Goal: Information Seeking & Learning: Learn about a topic

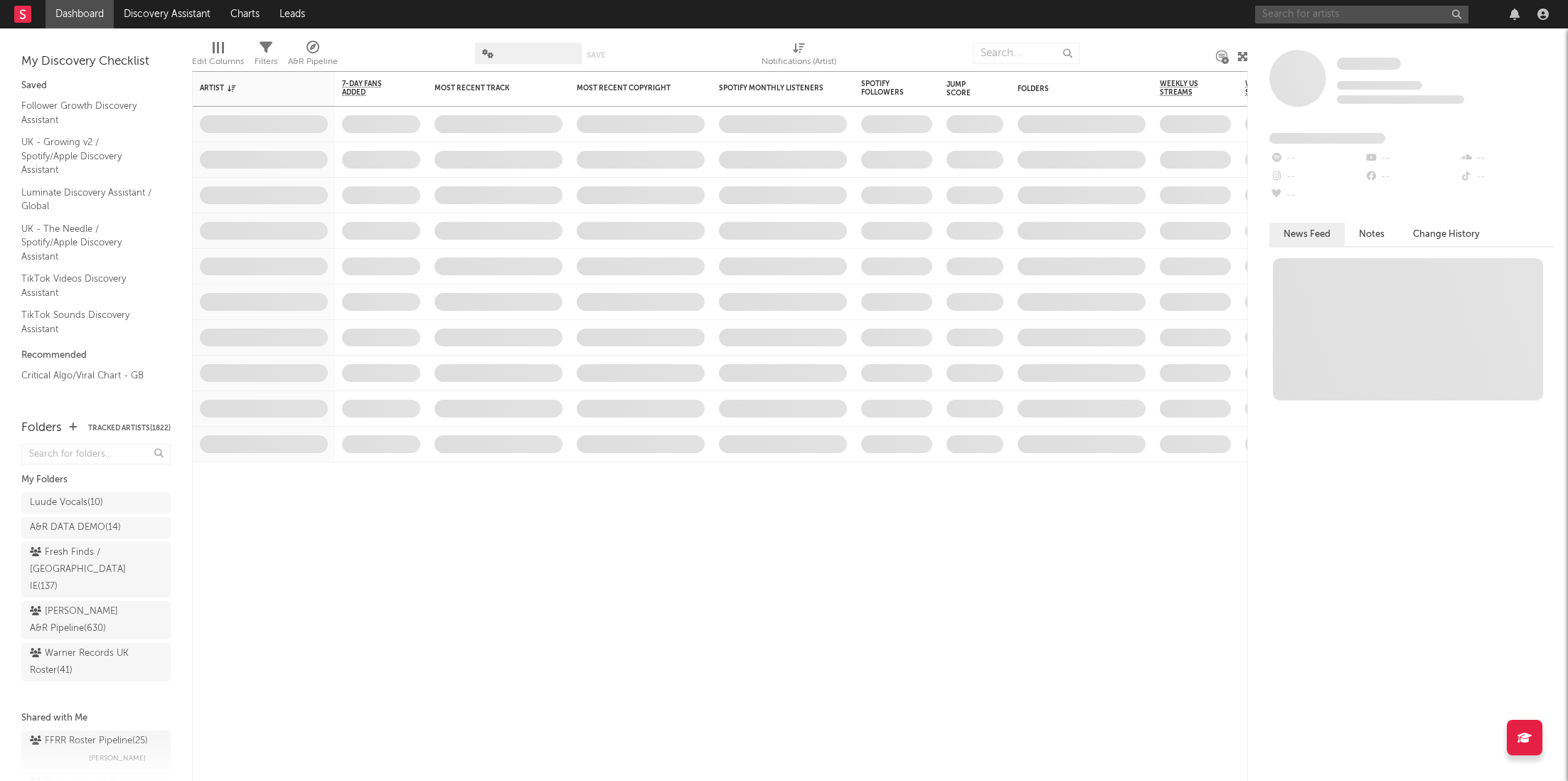
click at [1314, 23] on input "text" at bounding box center [1362, 14] width 213 height 18
click at [1308, 8] on input "miss you" at bounding box center [1362, 14] width 213 height 18
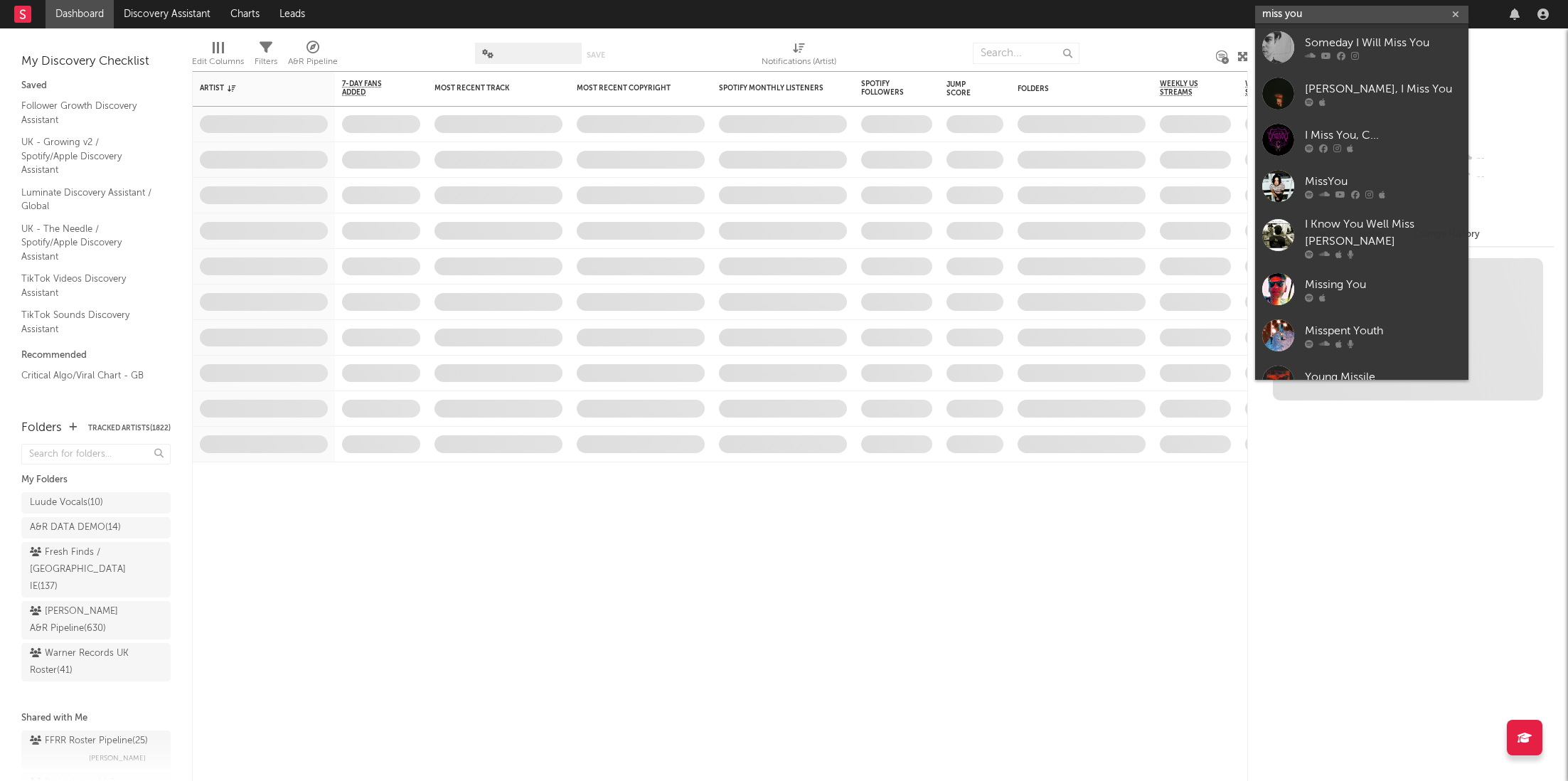
click at [1308, 8] on input "miss you" at bounding box center [1362, 14] width 213 height 18
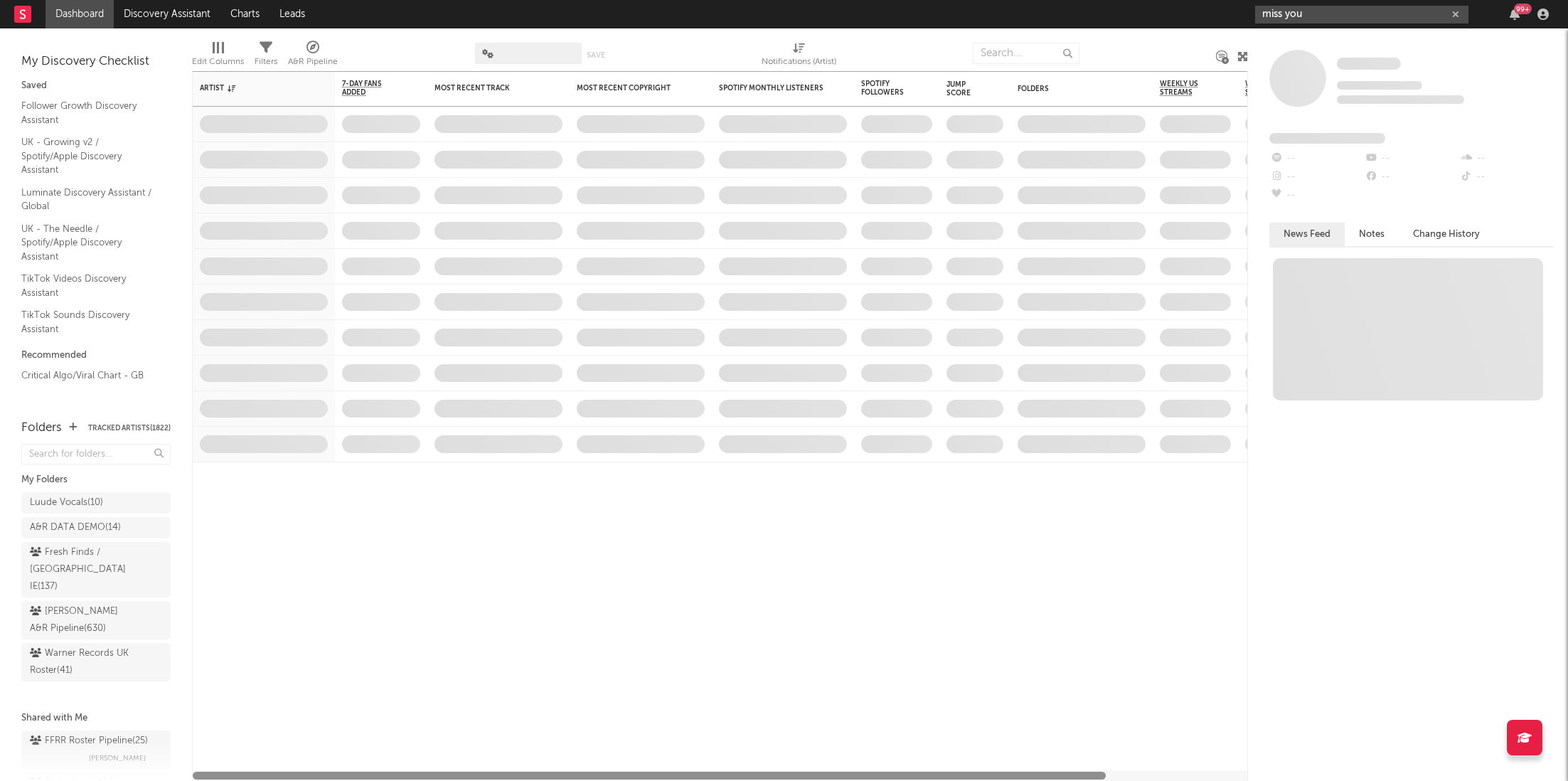
type input "miss you"
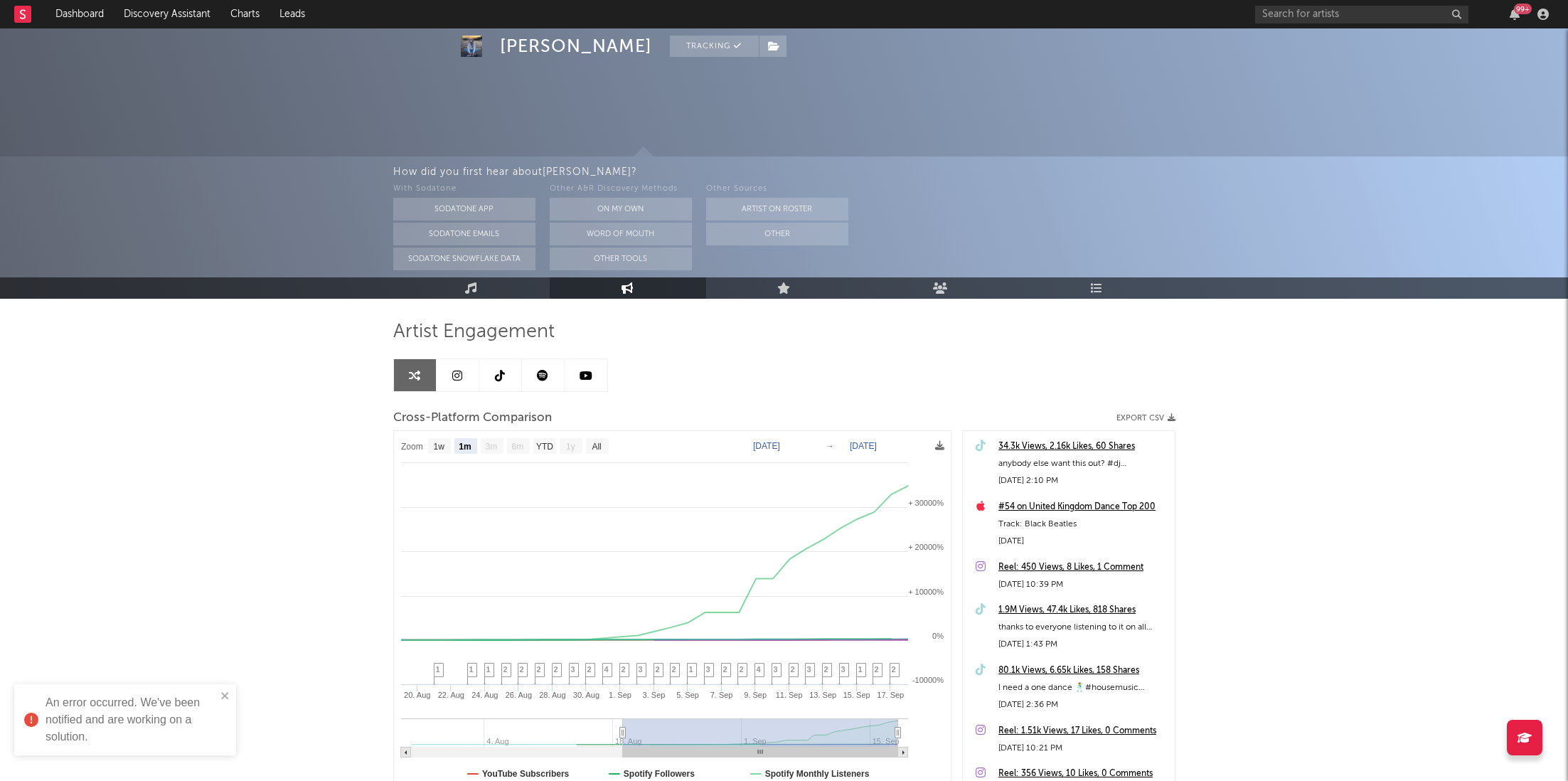
select select "1m"
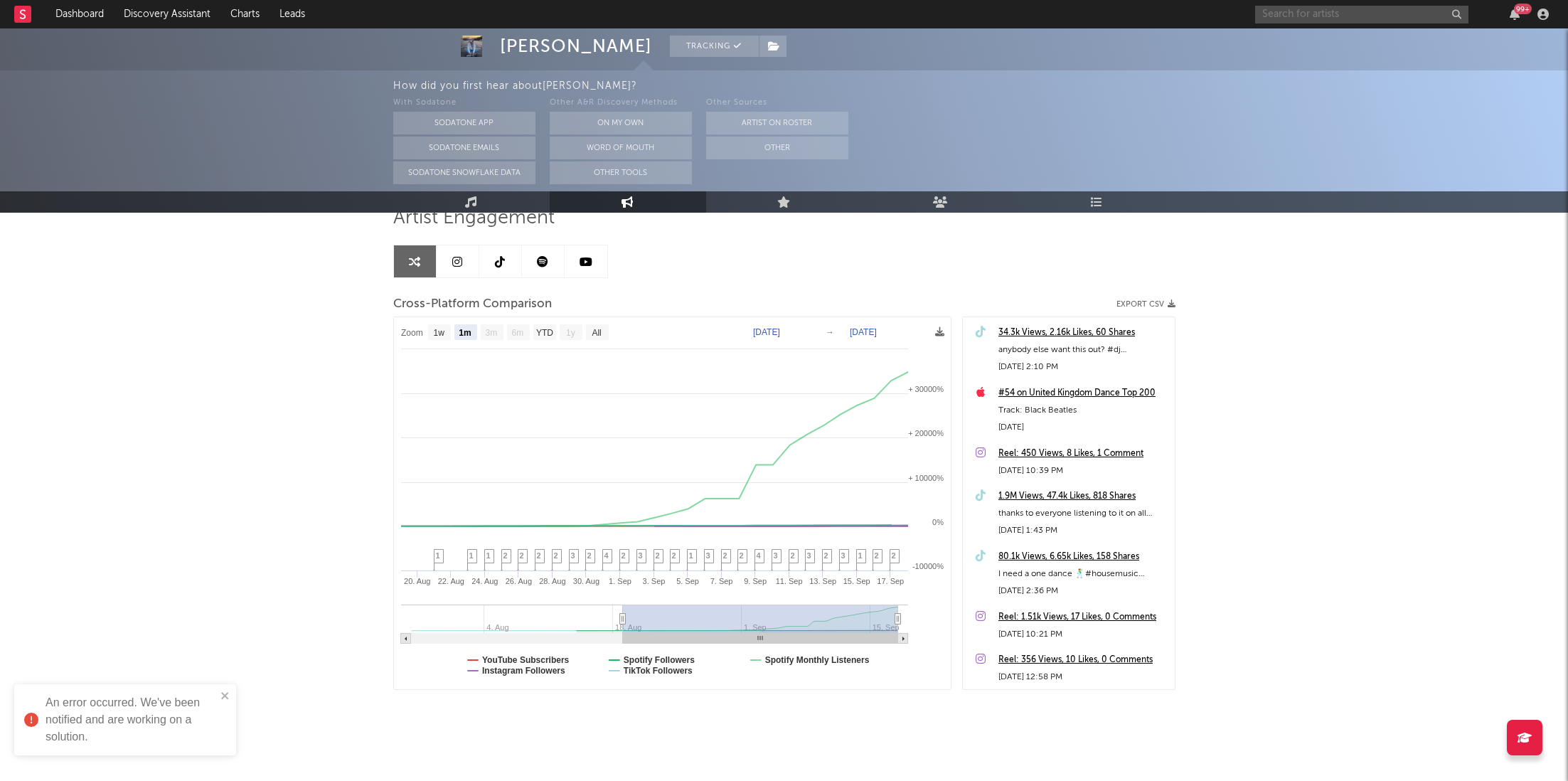
click at [1345, 21] on input "text" at bounding box center [1362, 14] width 213 height 18
paste input "[URL][DOMAIN_NAME]"
type input "[URL][DOMAIN_NAME]"
click at [1339, 52] on div "miss.u" at bounding box center [1383, 47] width 156 height 17
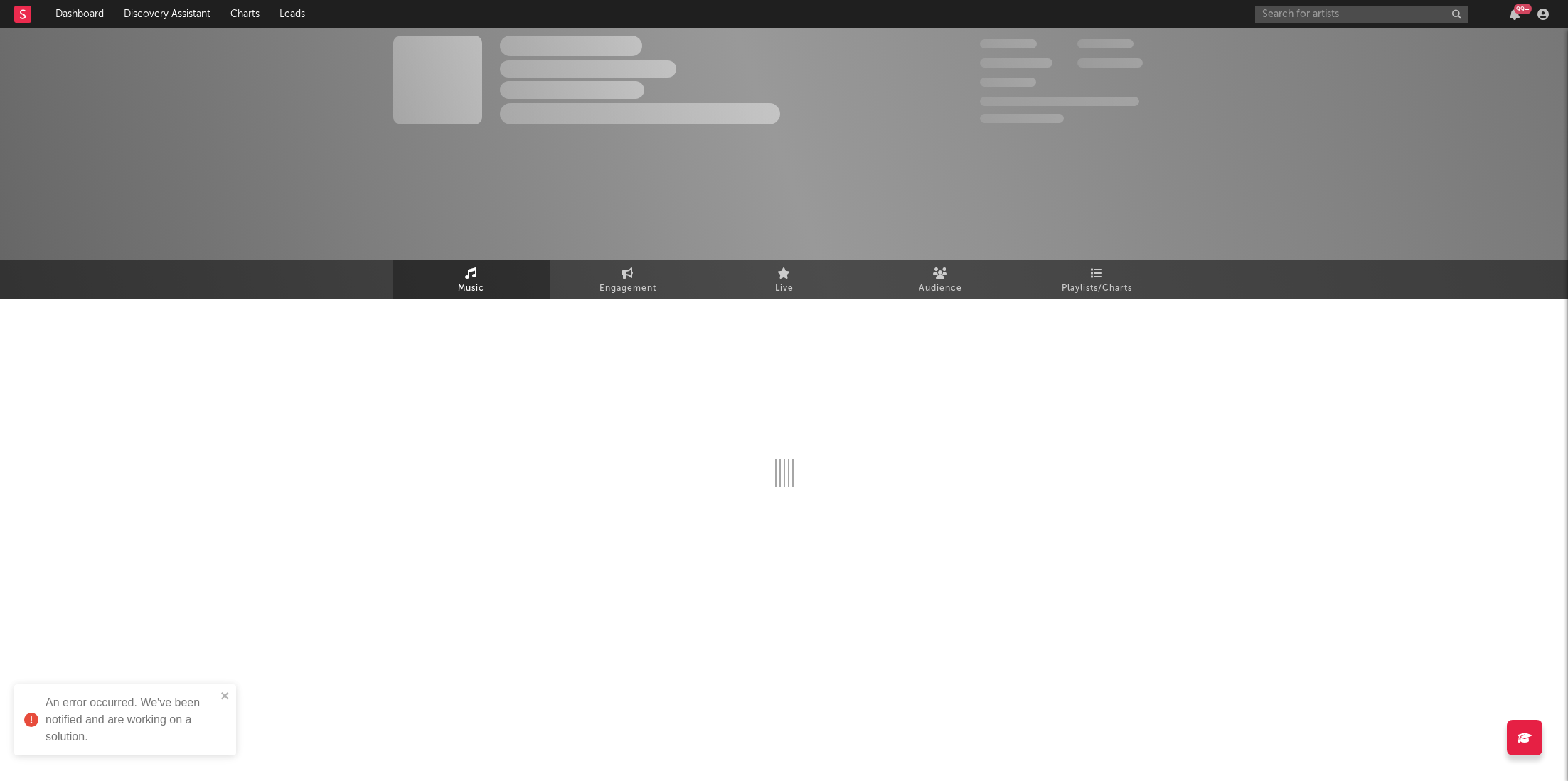
select select "1w"
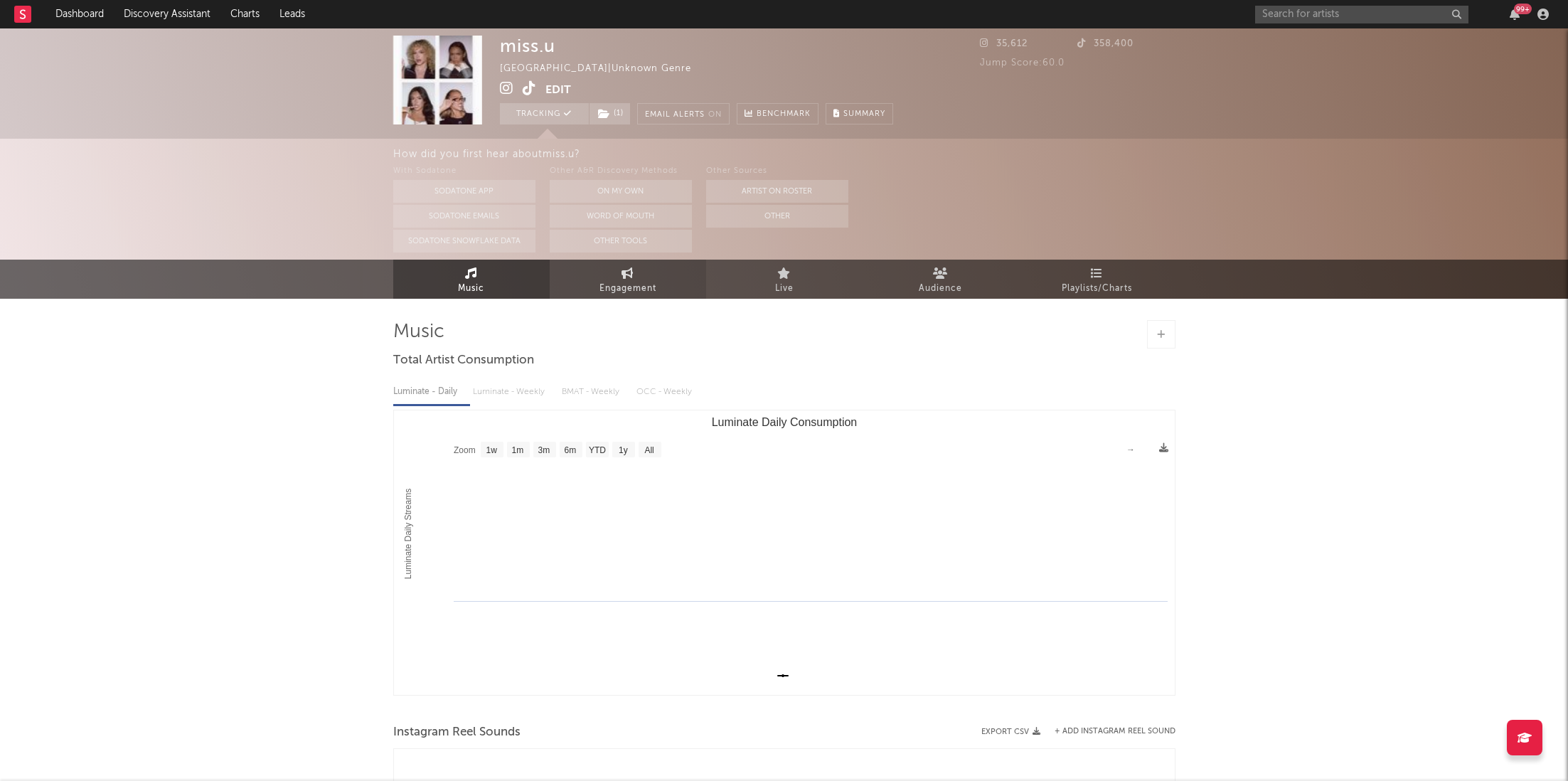
click at [633, 283] on span "Engagement" at bounding box center [628, 288] width 57 height 17
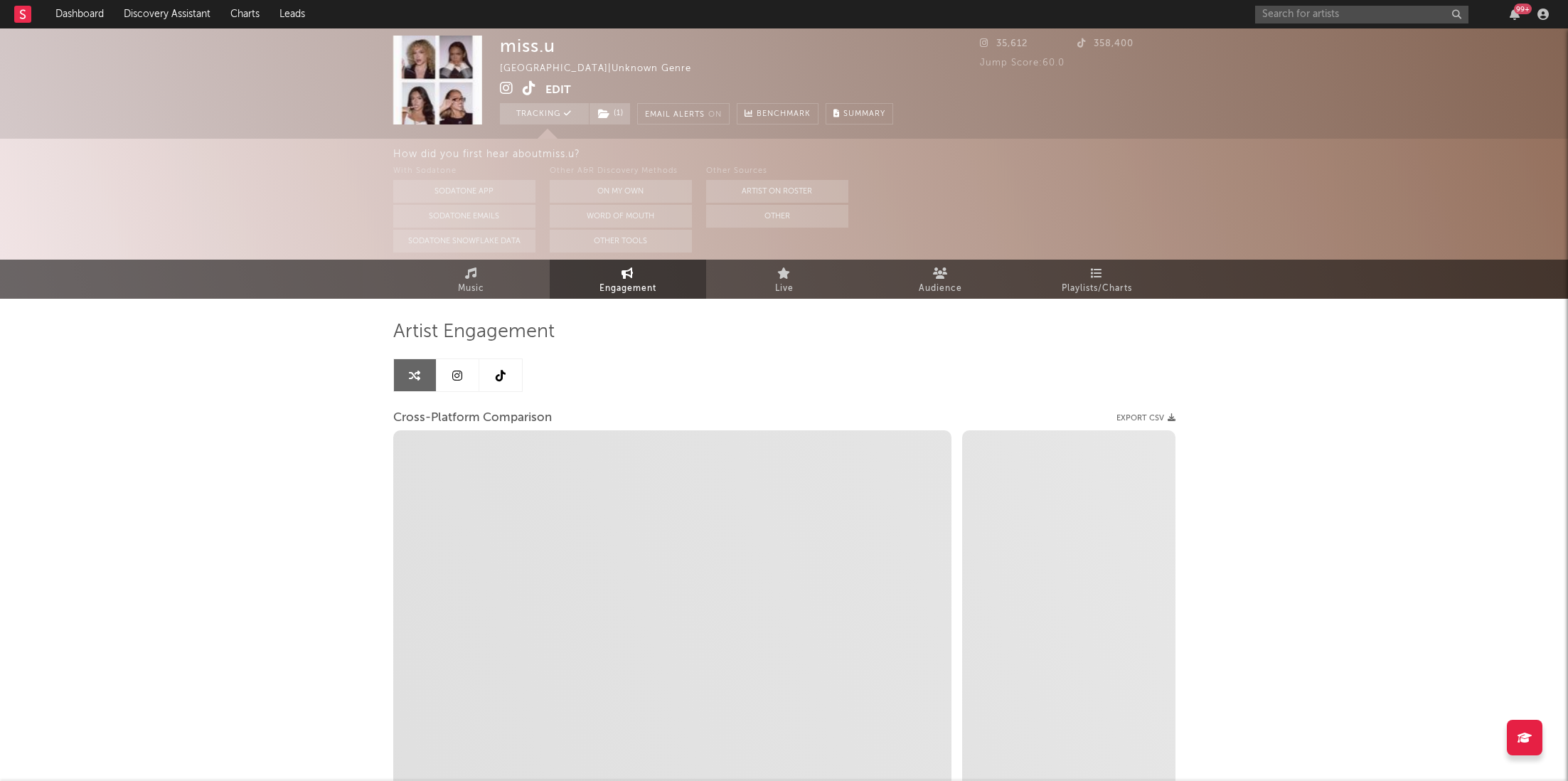
select select "1w"
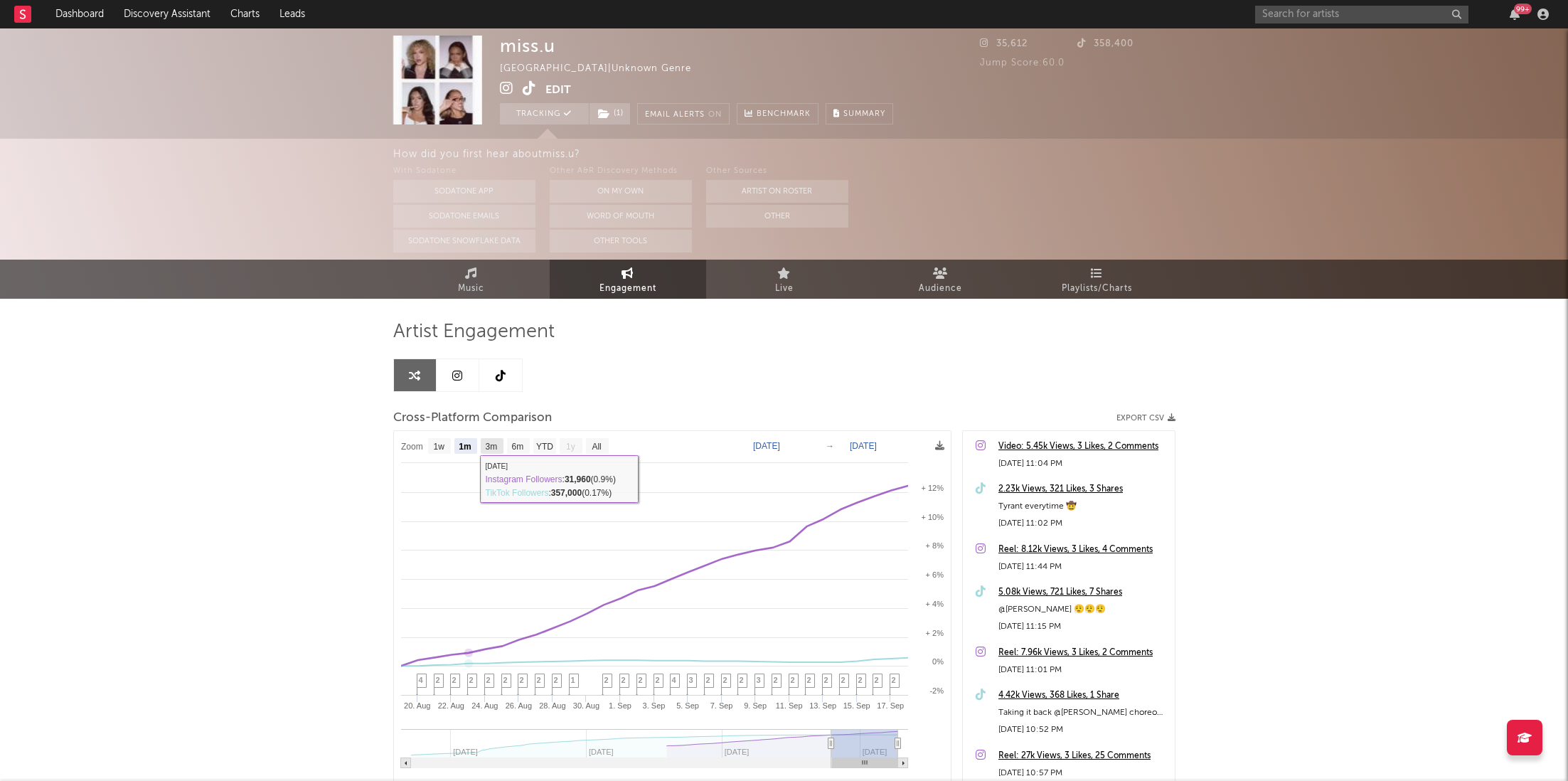
click at [502, 451] on rect at bounding box center [492, 446] width 23 height 16
select select "3m"
type input "[DATE]"
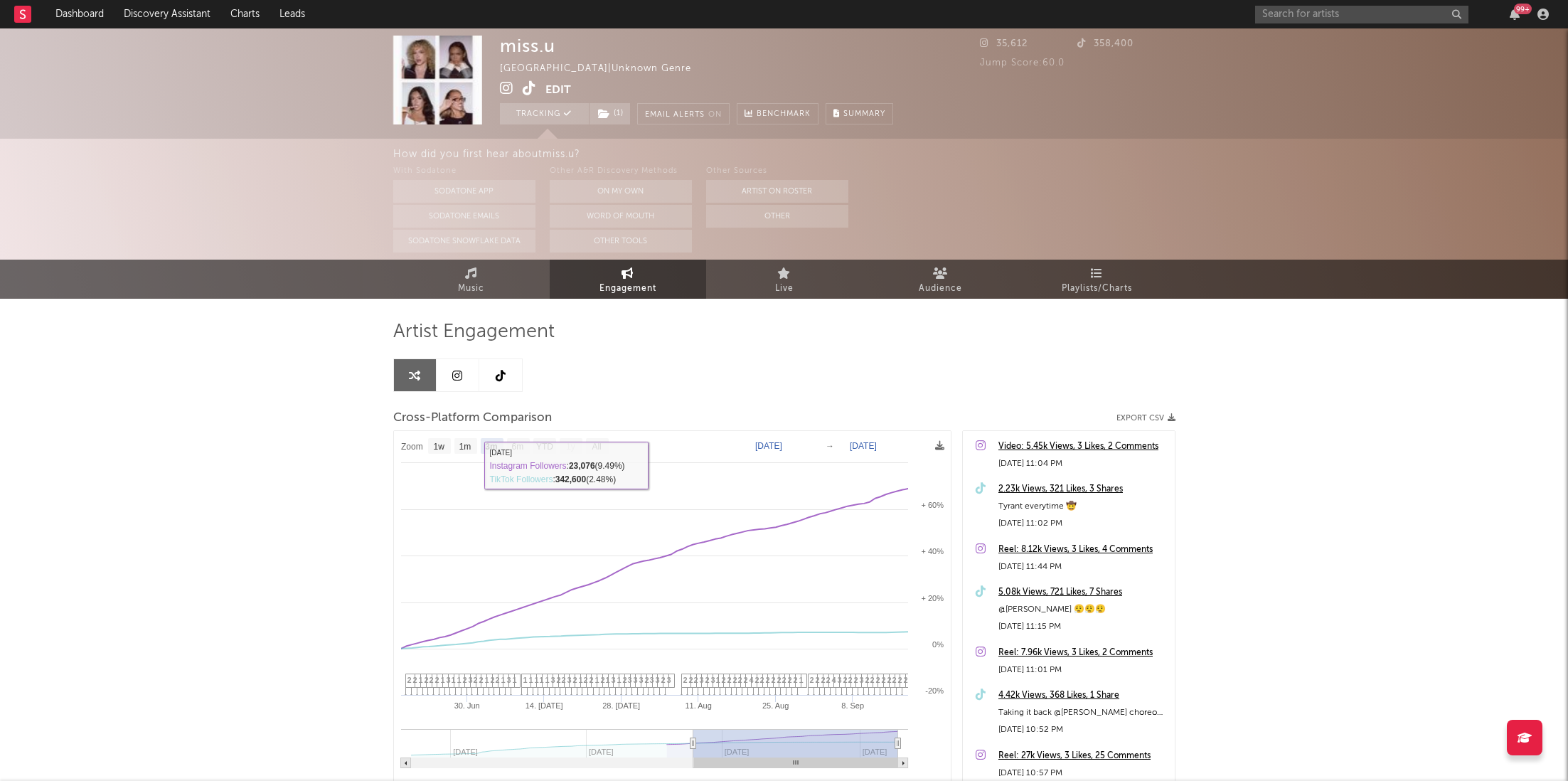
click at [517, 435] on rect at bounding box center [673, 618] width 557 height 373
click at [552, 450] on text "YTD" at bounding box center [544, 447] width 17 height 10
select select "YTD"
type input "[DATE]"
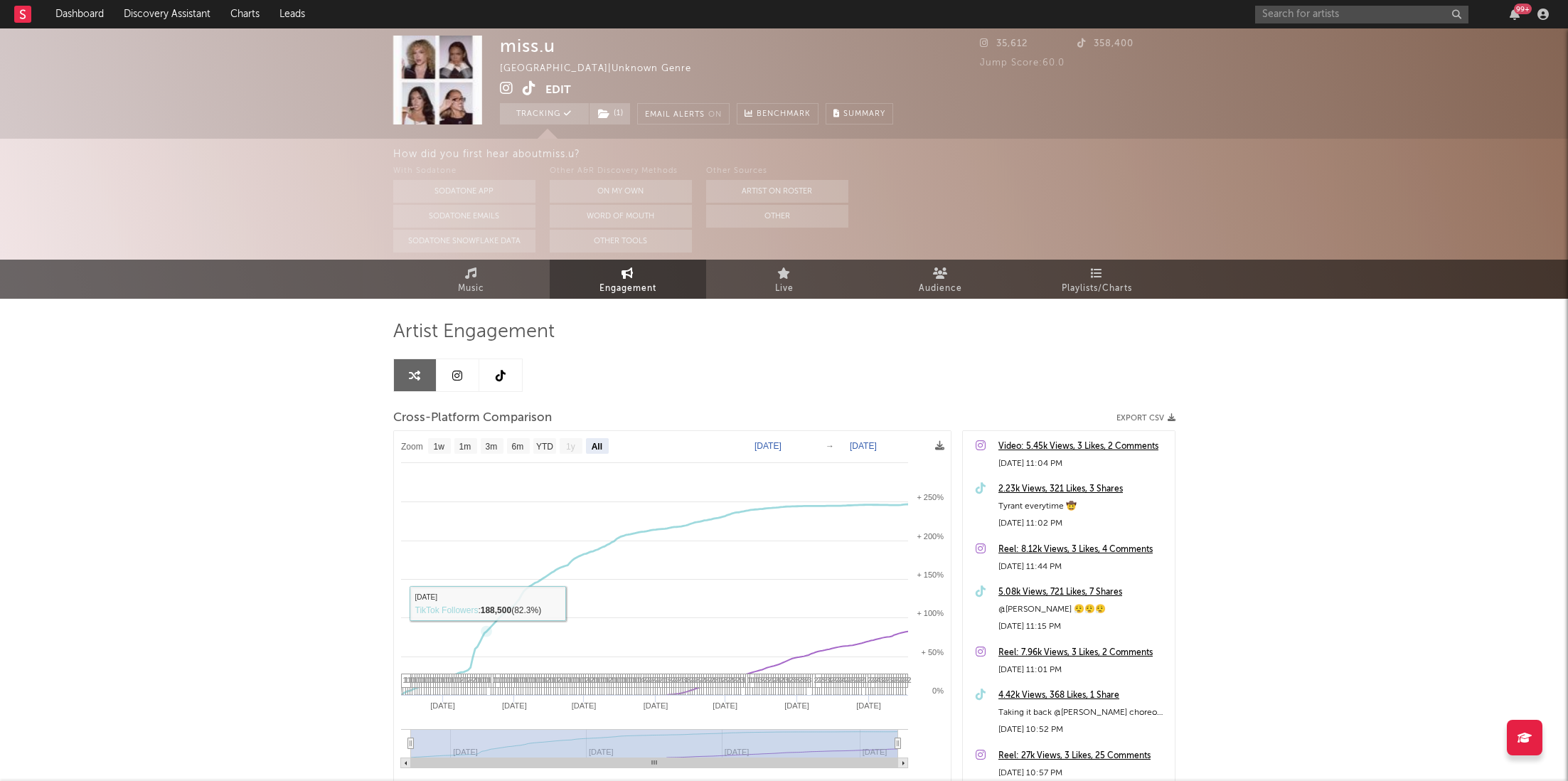
click at [493, 433] on rect at bounding box center [673, 618] width 557 height 373
click at [491, 451] on rect at bounding box center [492, 446] width 23 height 16
select select "3m"
type input "[DATE]"
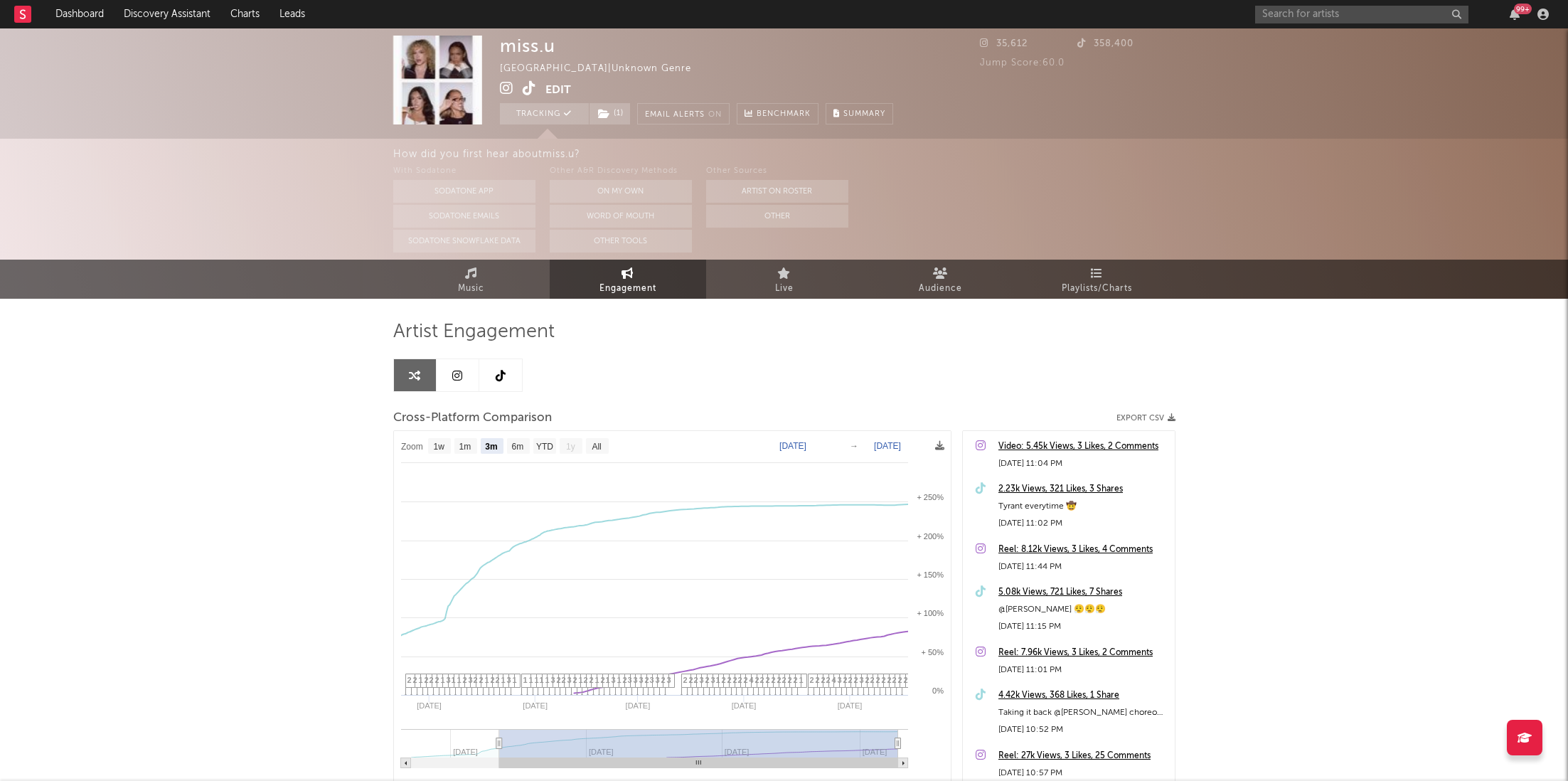
select select "3m"
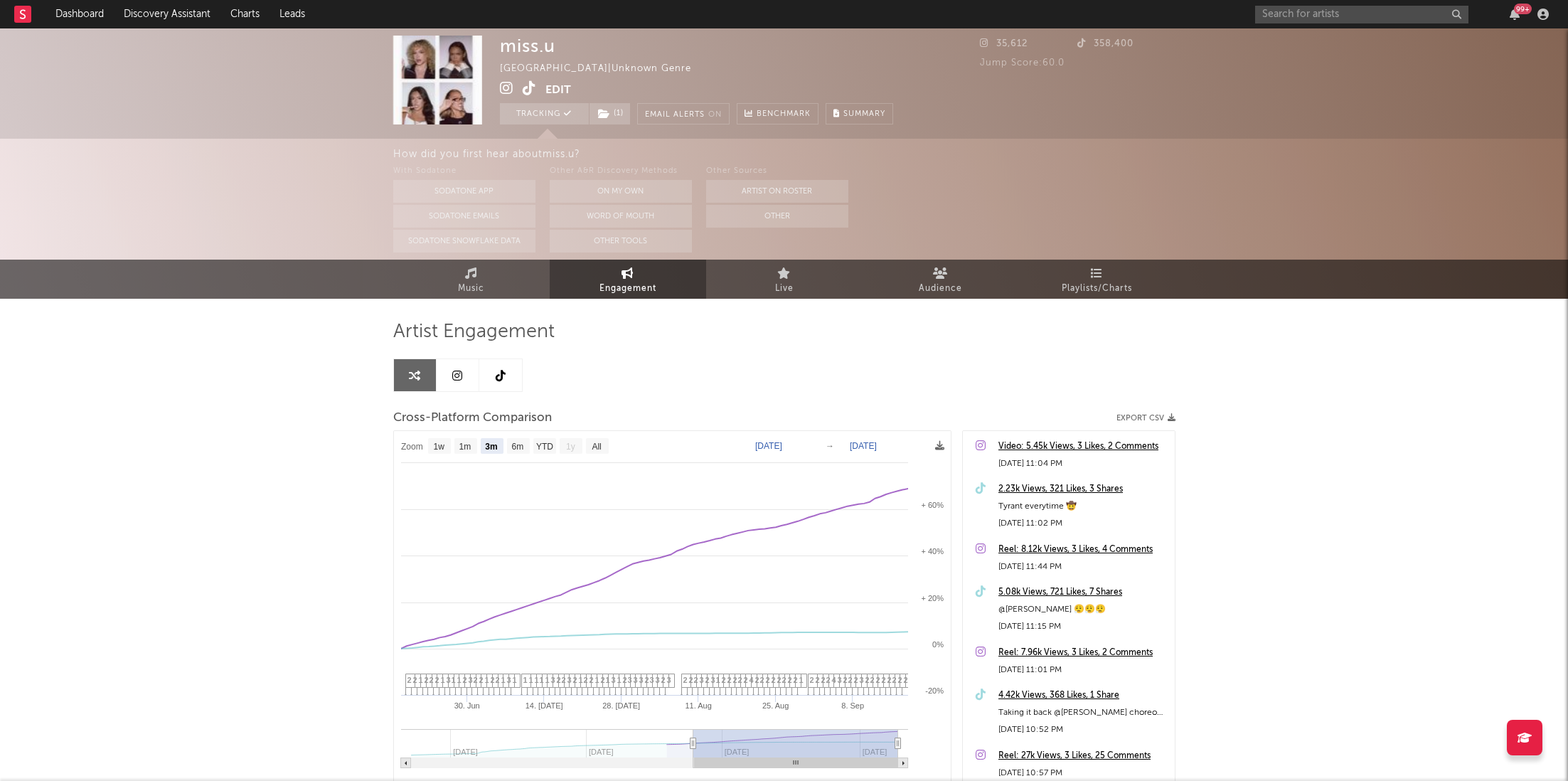
click at [466, 372] on link at bounding box center [458, 375] width 43 height 32
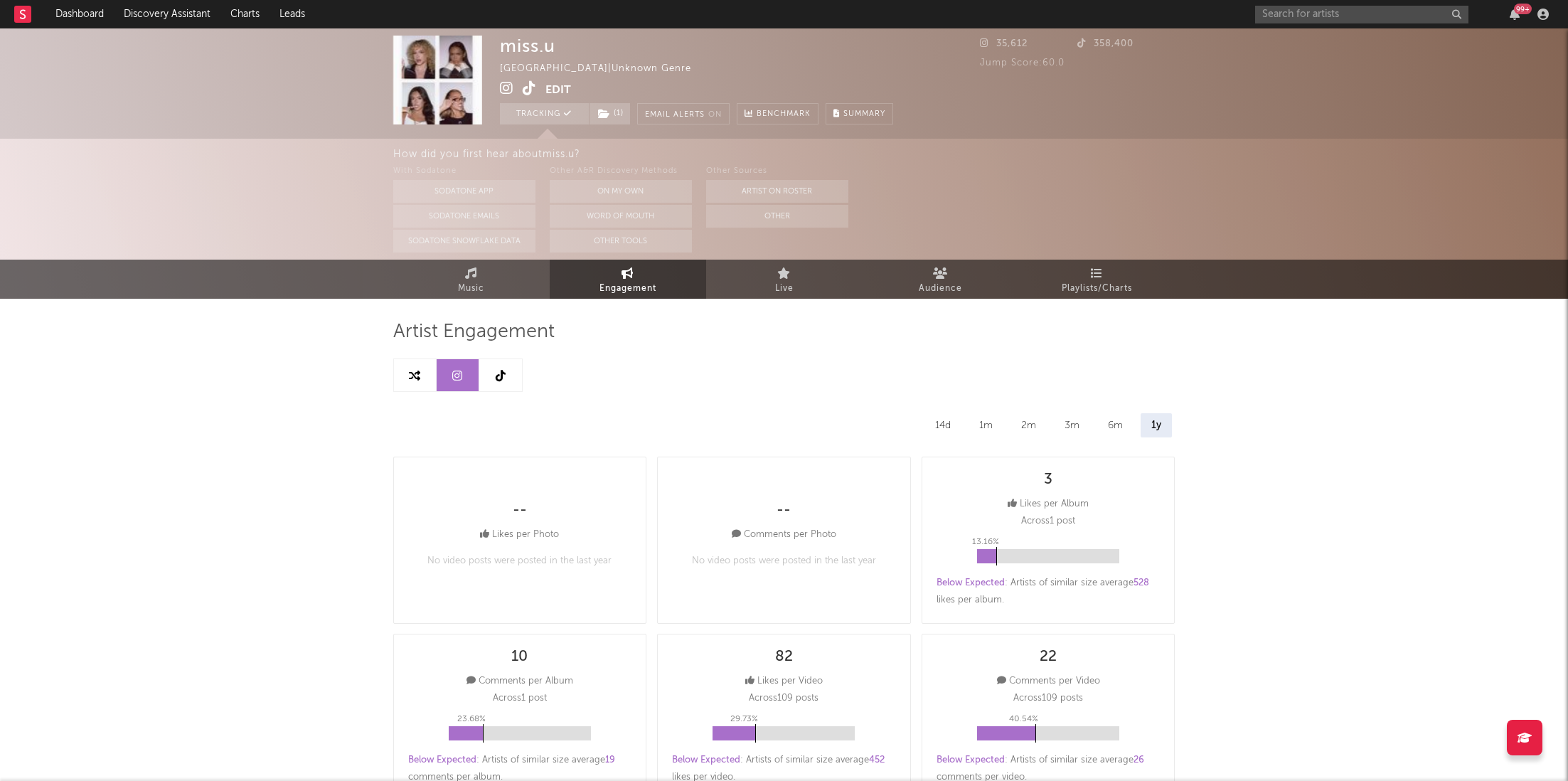
click at [1035, 424] on div "2m" at bounding box center [1028, 425] width 36 height 24
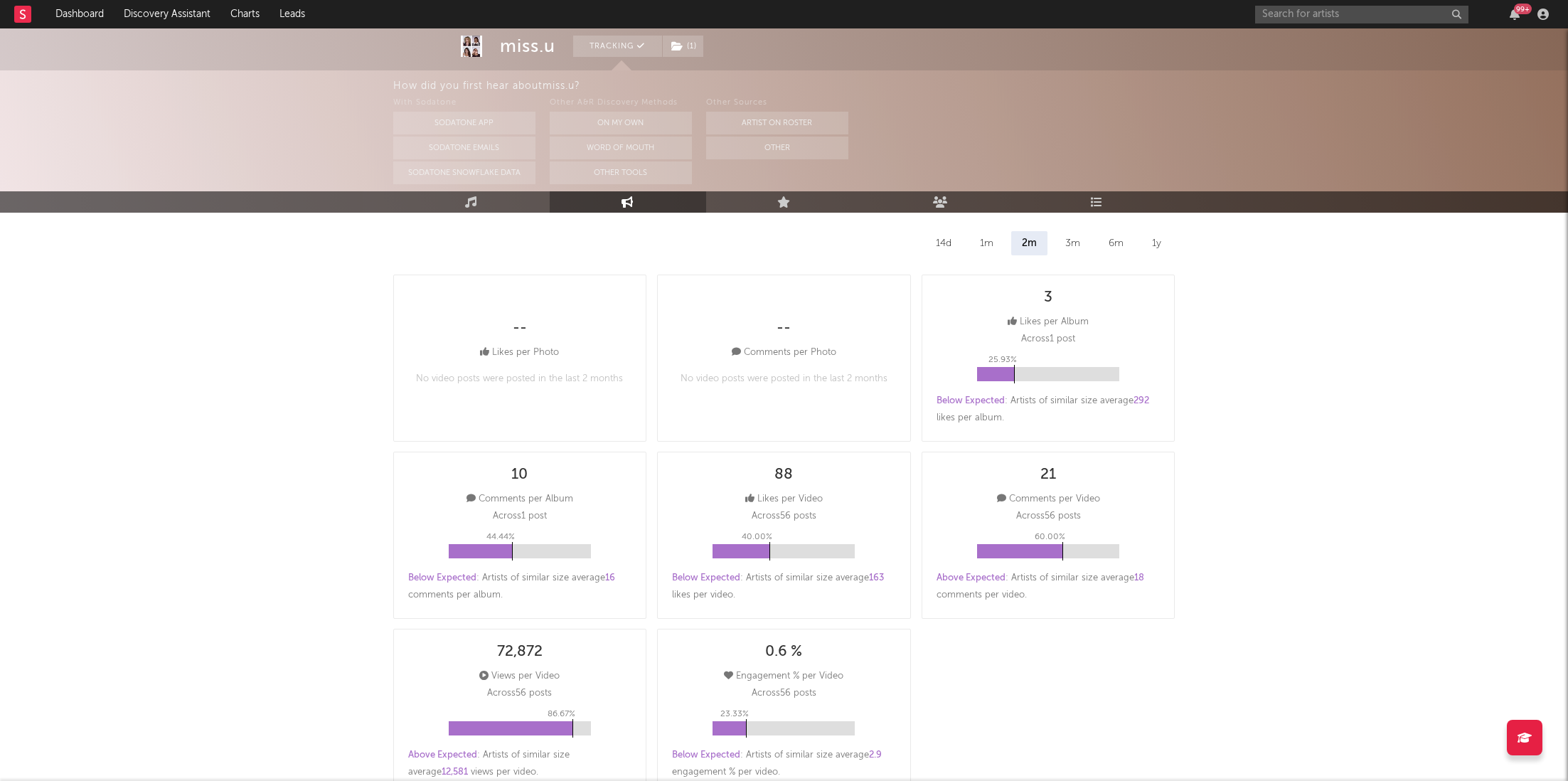
scroll to position [160, 0]
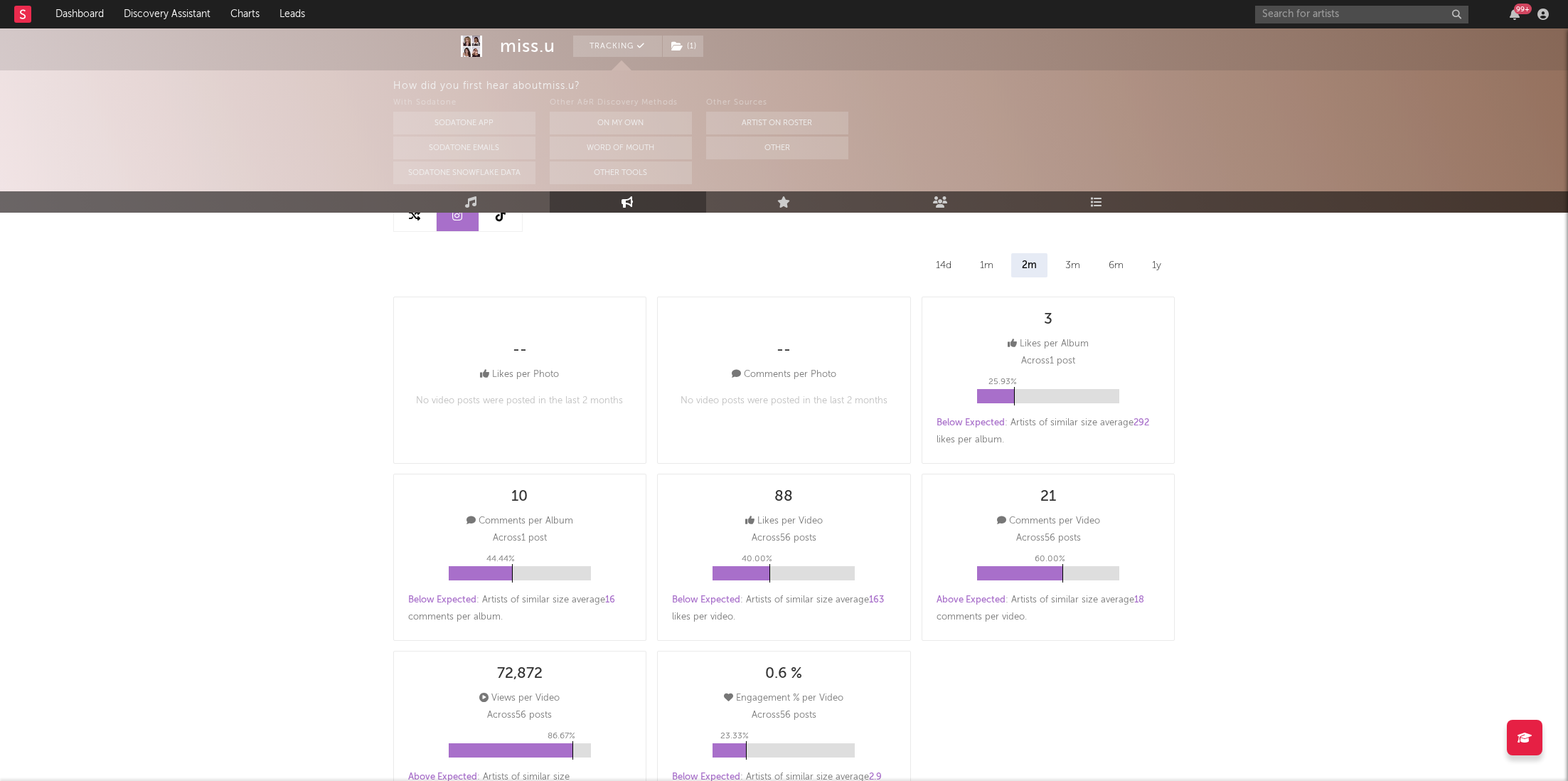
click at [984, 259] on div "1m" at bounding box center [987, 266] width 35 height 24
click at [1074, 273] on div "3m" at bounding box center [1072, 266] width 36 height 24
click at [1112, 274] on div "6m" at bounding box center [1116, 266] width 36 height 24
click at [935, 257] on div "14d" at bounding box center [944, 266] width 37 height 24
click at [986, 266] on div "1m" at bounding box center [987, 266] width 35 height 24
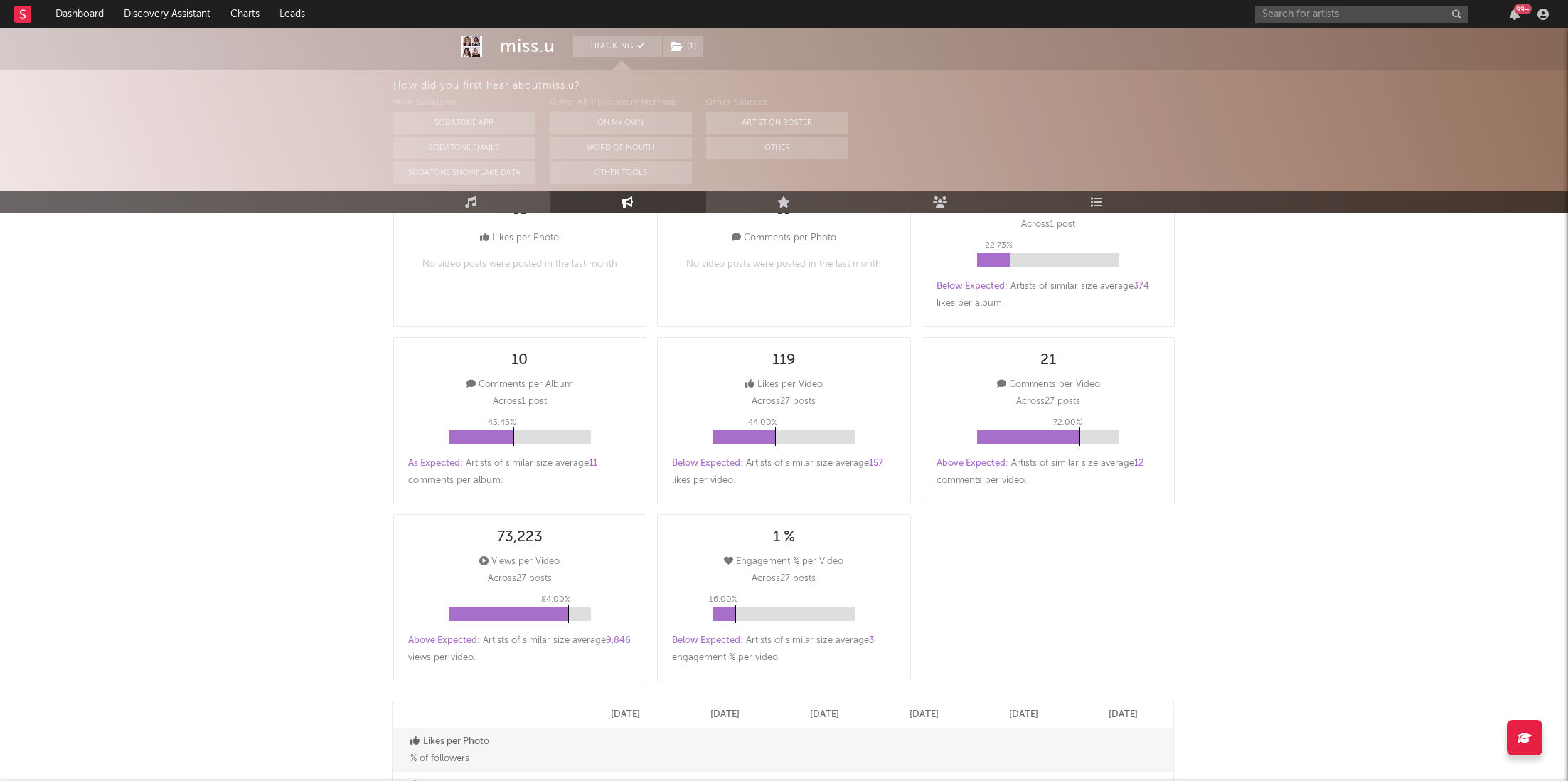
scroll to position [0, 0]
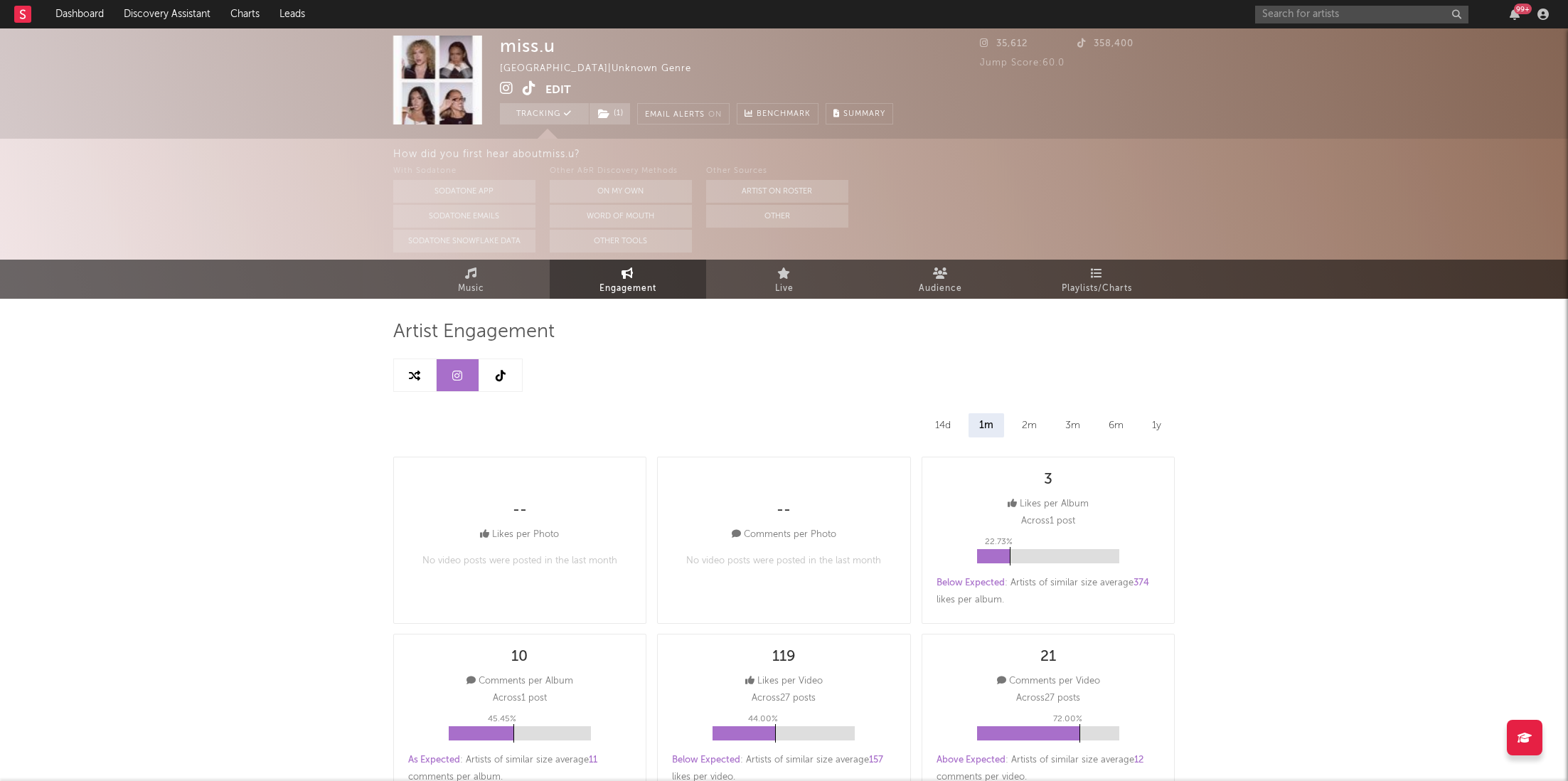
click at [1028, 425] on div "2m" at bounding box center [1029, 425] width 36 height 24
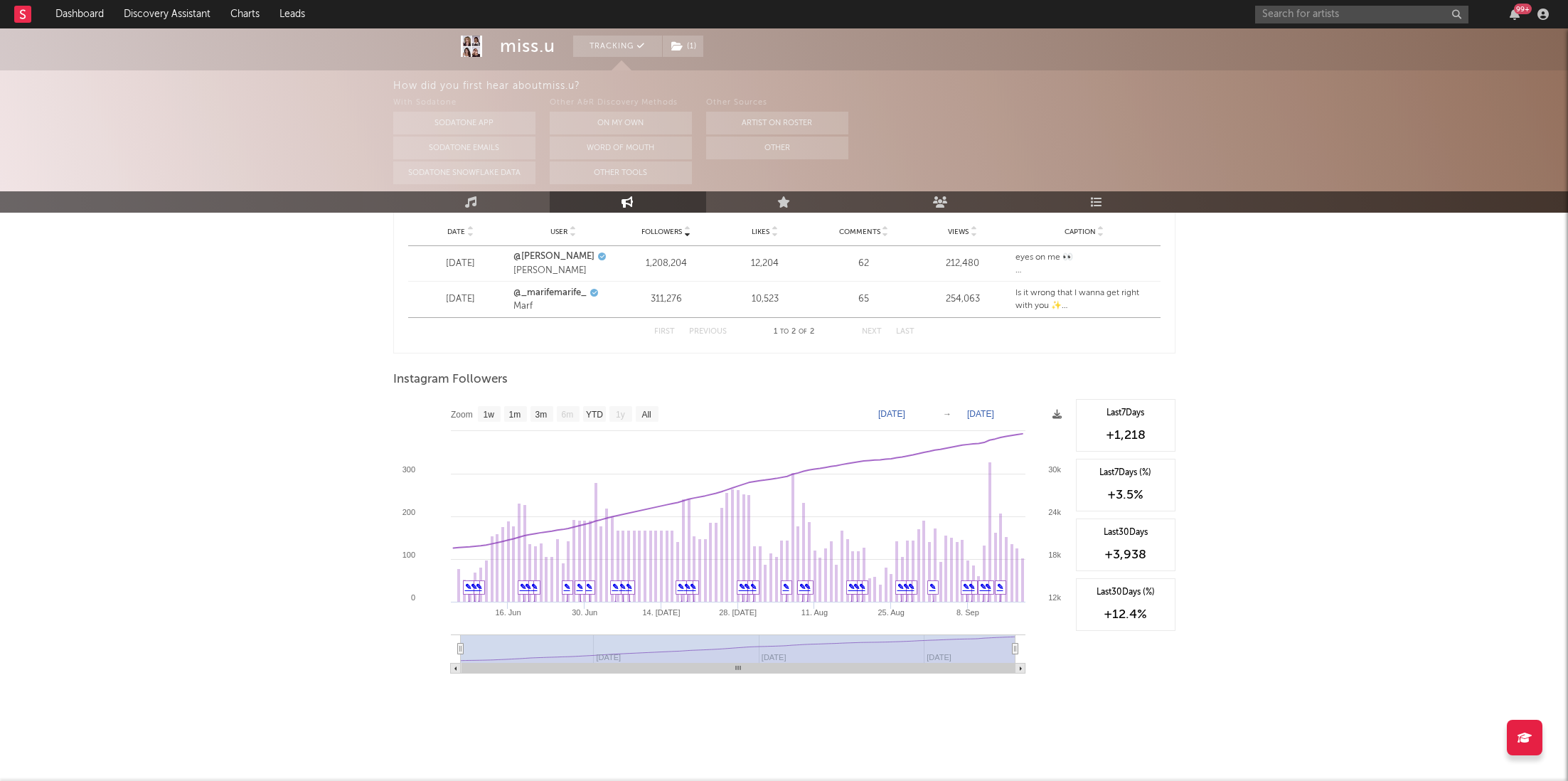
scroll to position [1760, 0]
click at [534, 407] on rect at bounding box center [542, 415] width 23 height 16
select select "3m"
type input "[DATE]"
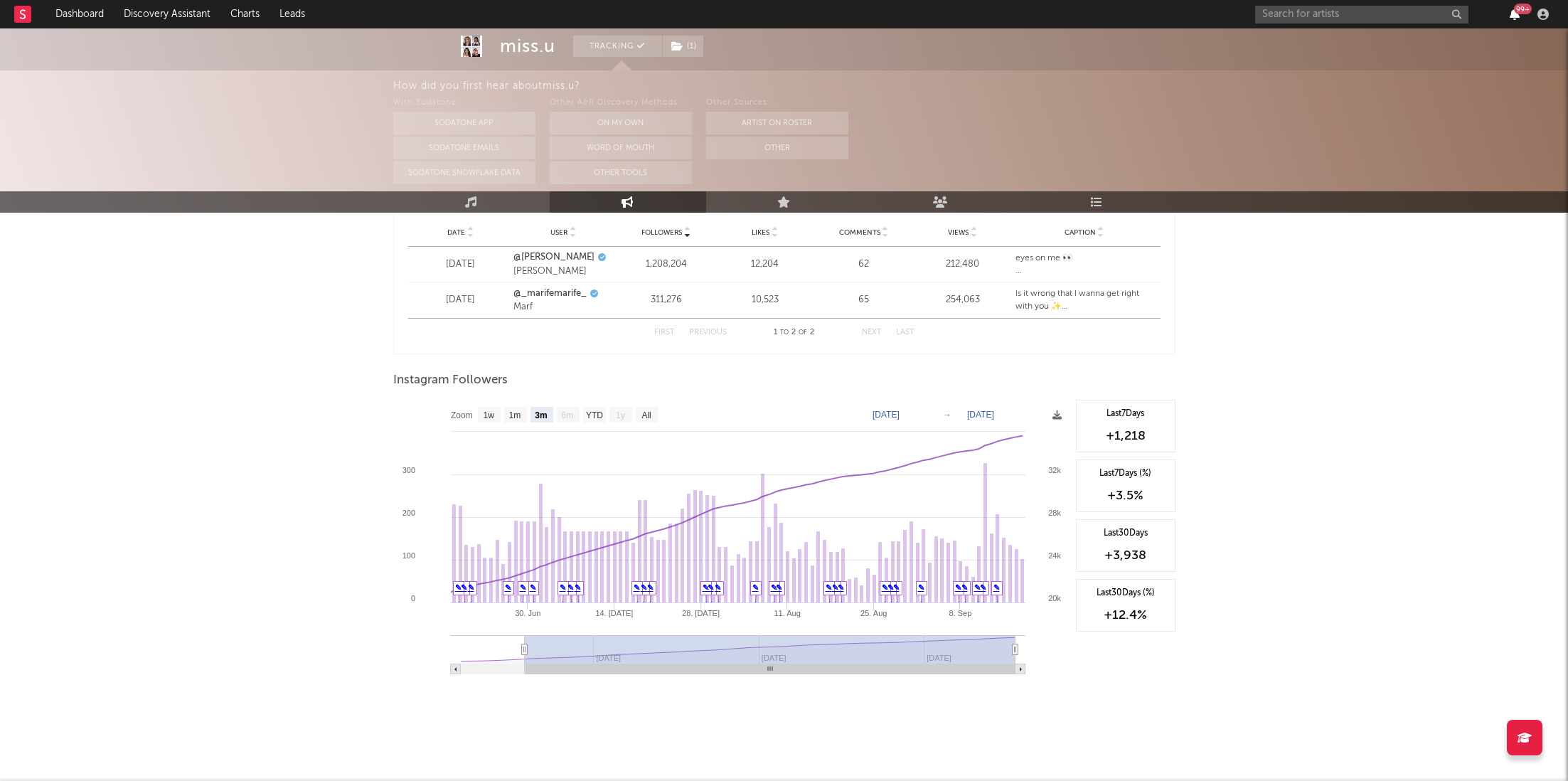
click at [1515, 11] on div "99 +" at bounding box center [1523, 9] width 18 height 11
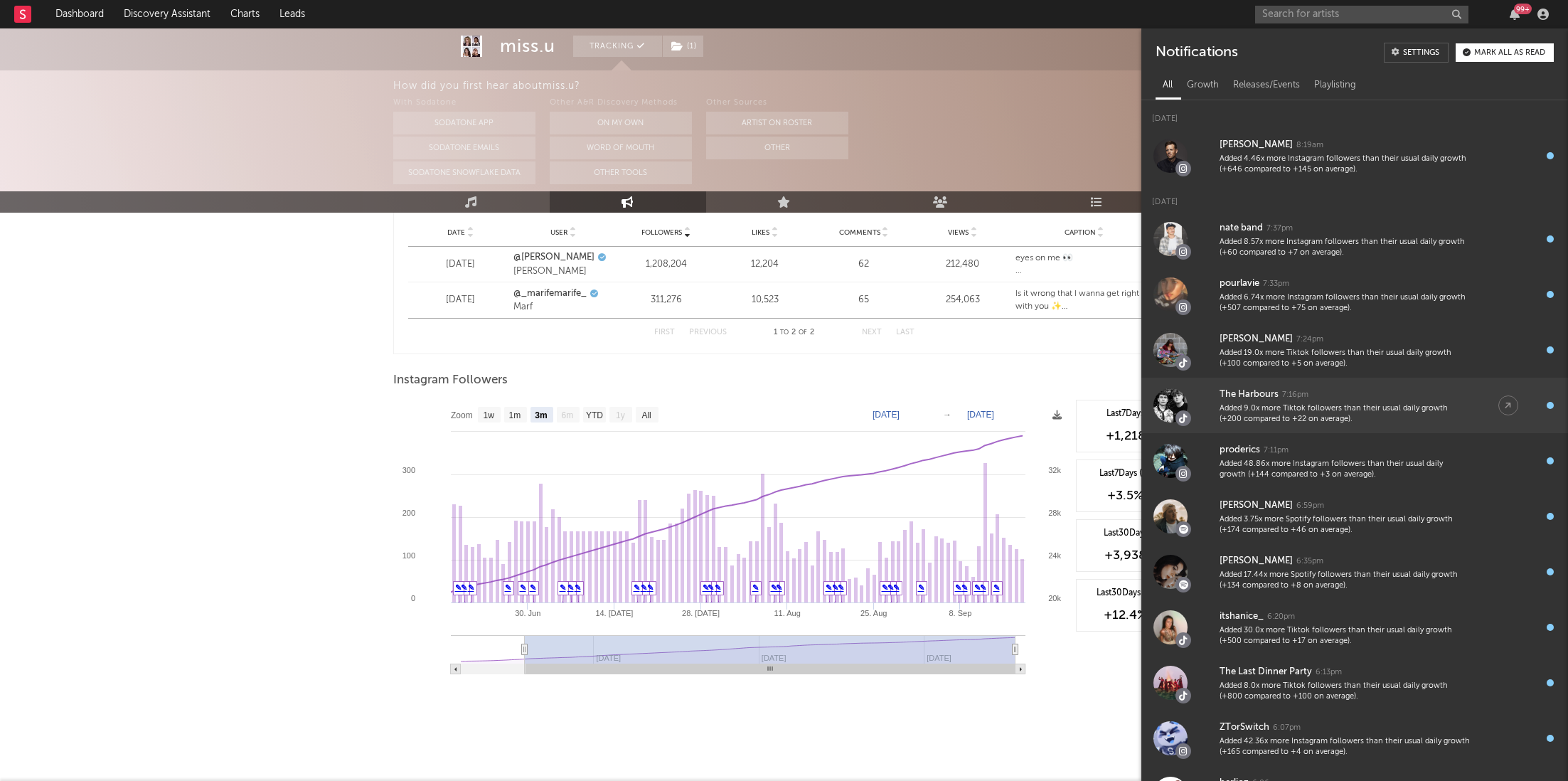
scroll to position [9, 0]
